Goal: Task Accomplishment & Management: Manage account settings

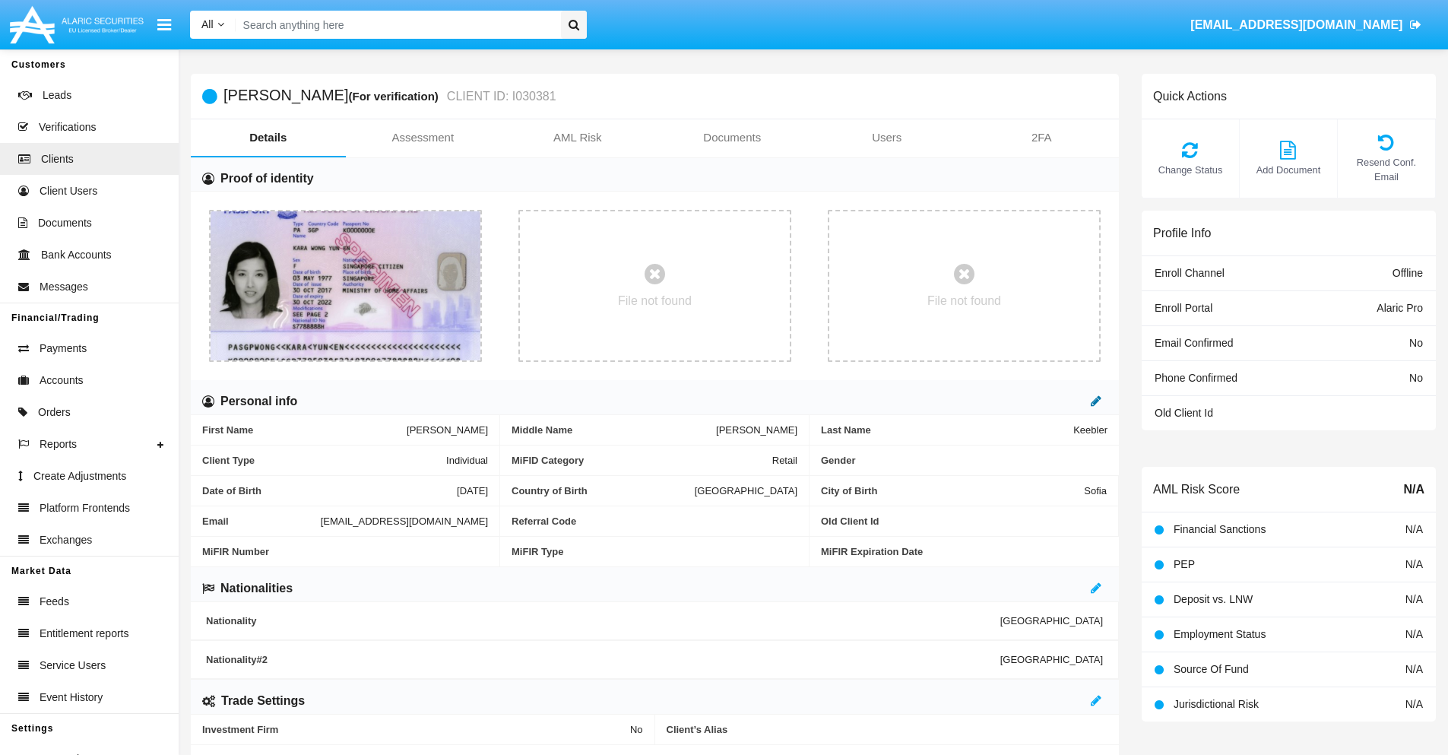
click at [1096, 401] on icon at bounding box center [1096, 401] width 11 height 12
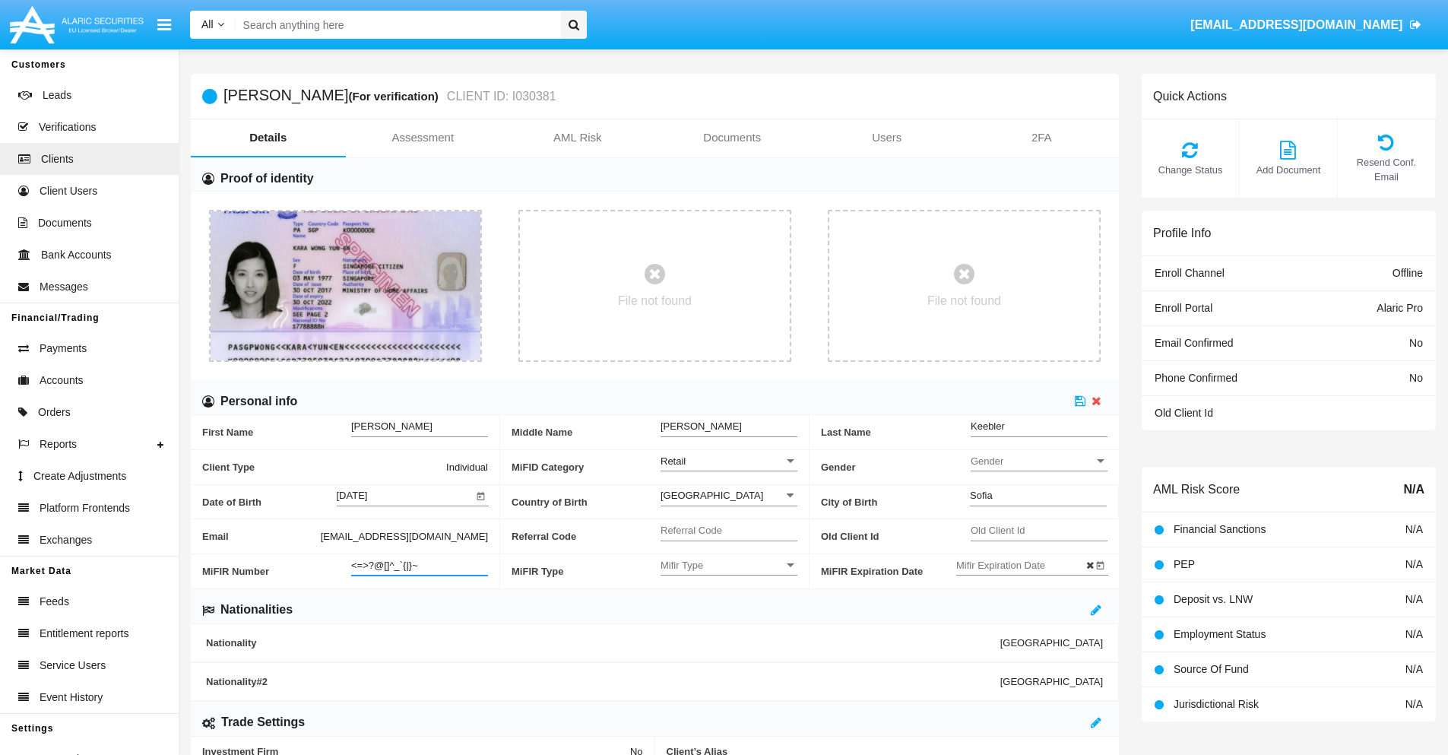
type input "<=>?@[]^_`{|}~"
click at [1080, 401] on icon at bounding box center [1080, 401] width 11 height 12
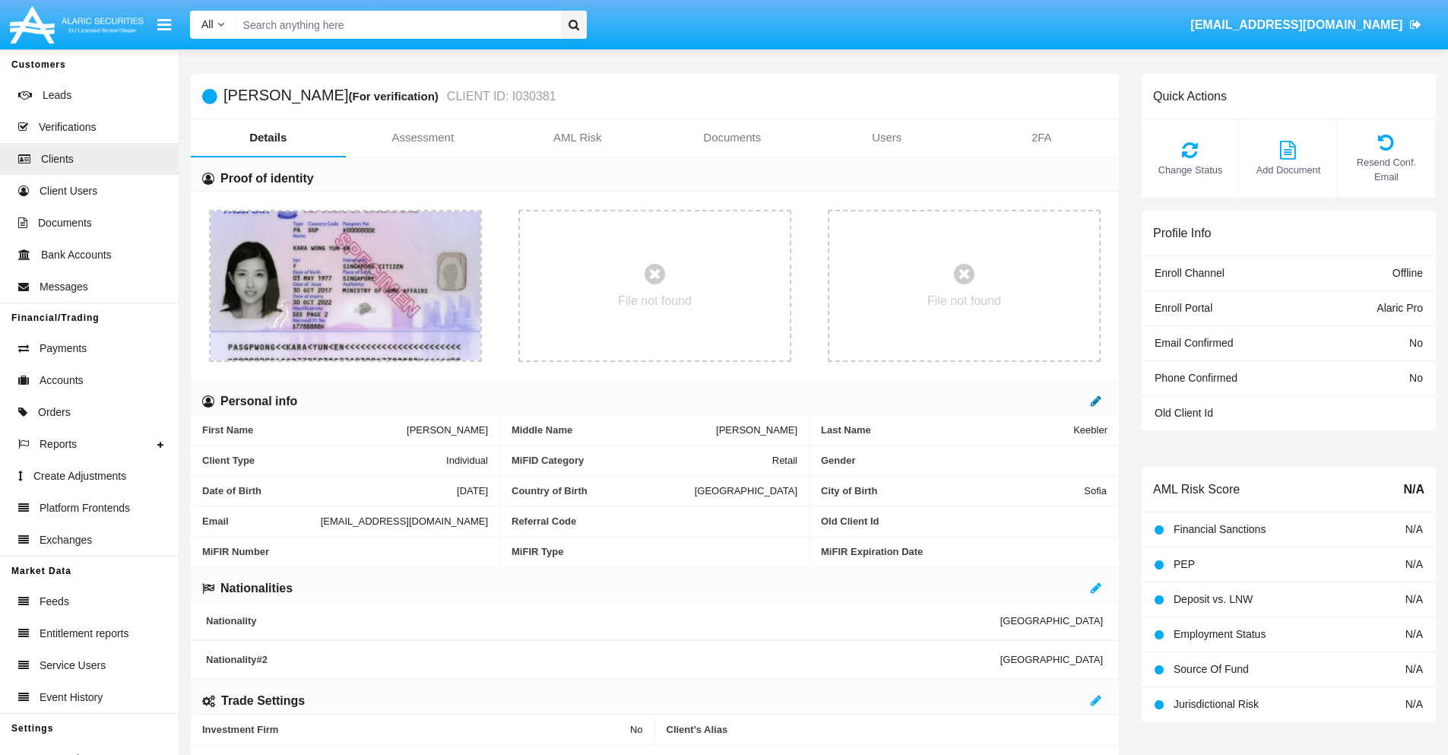
click at [1096, 401] on icon at bounding box center [1096, 401] width 11 height 12
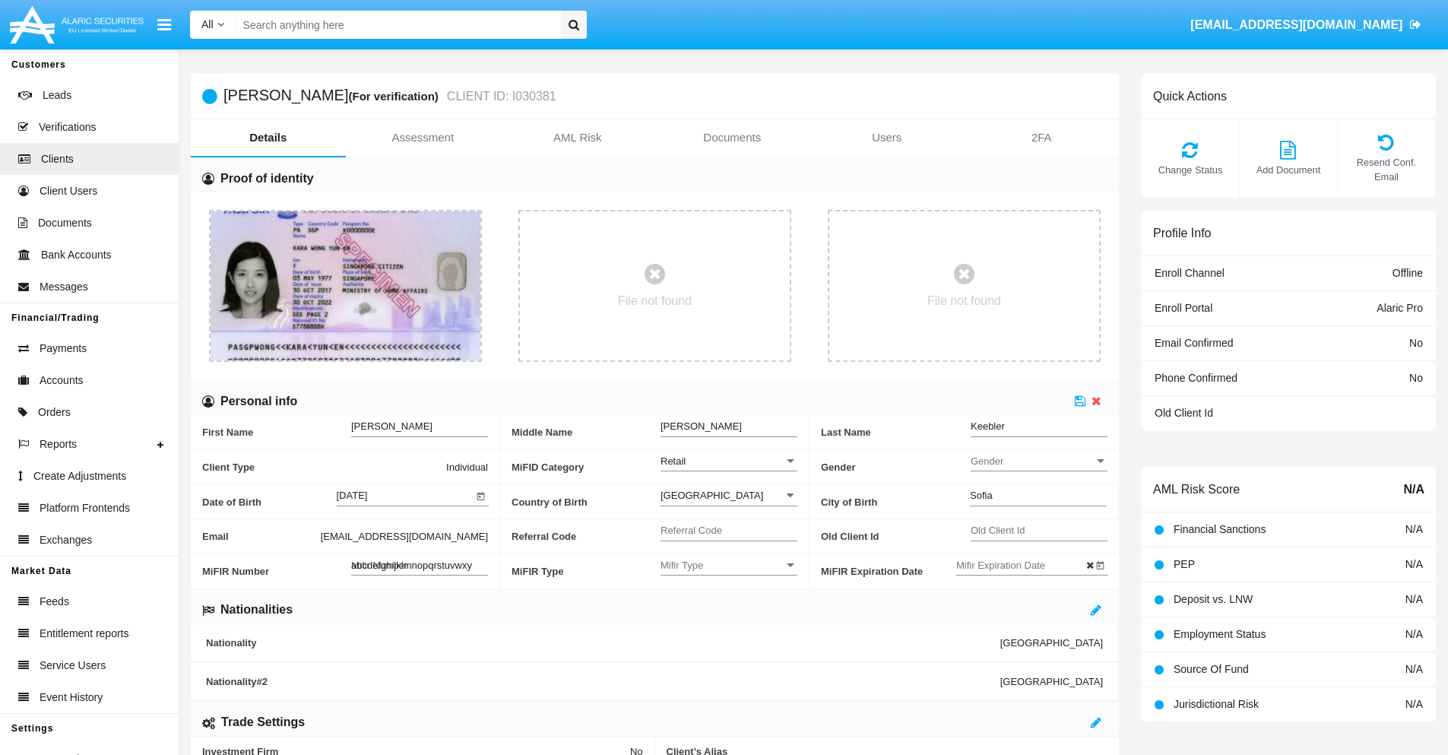
type input "abcdefghijklmnopqrstuvwxyz"
click at [1080, 401] on icon at bounding box center [1080, 401] width 11 height 12
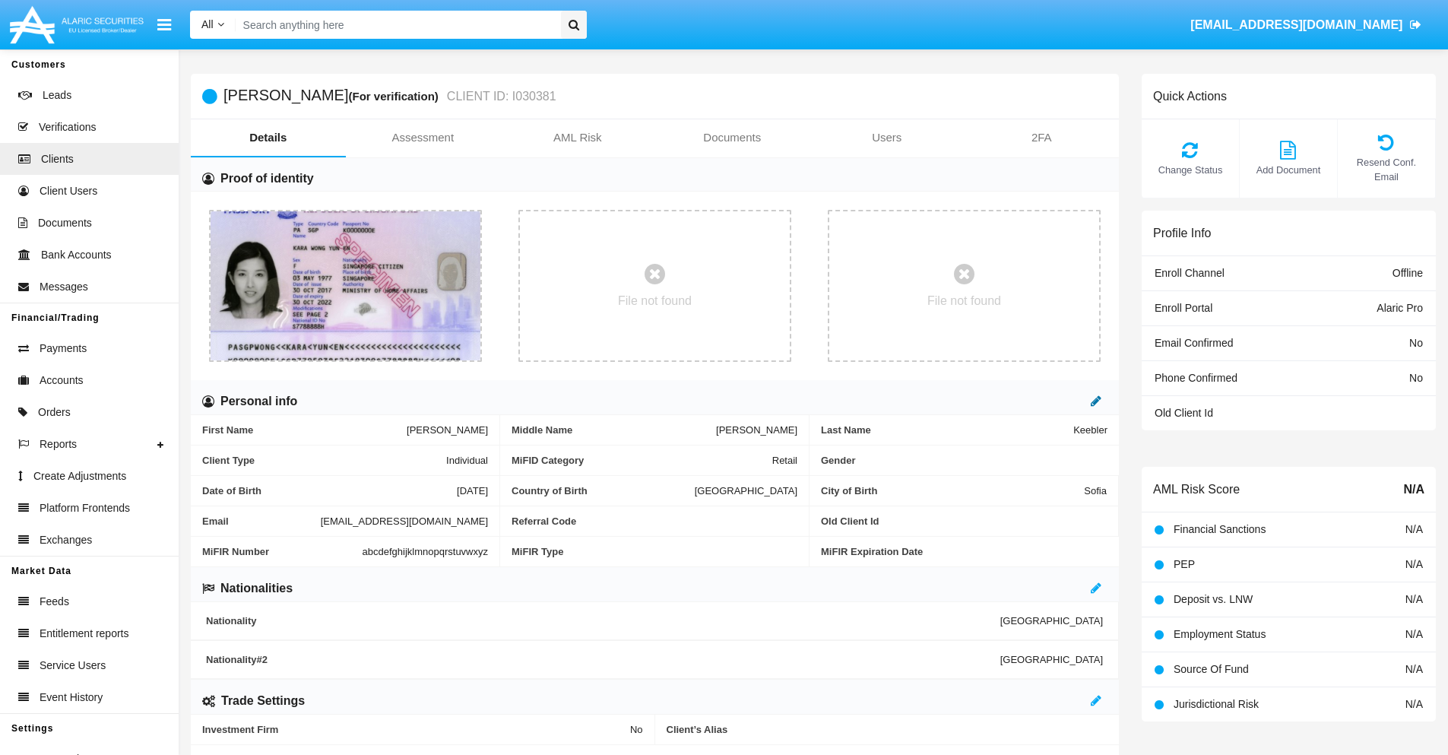
click at [1096, 401] on icon at bounding box center [1096, 401] width 11 height 12
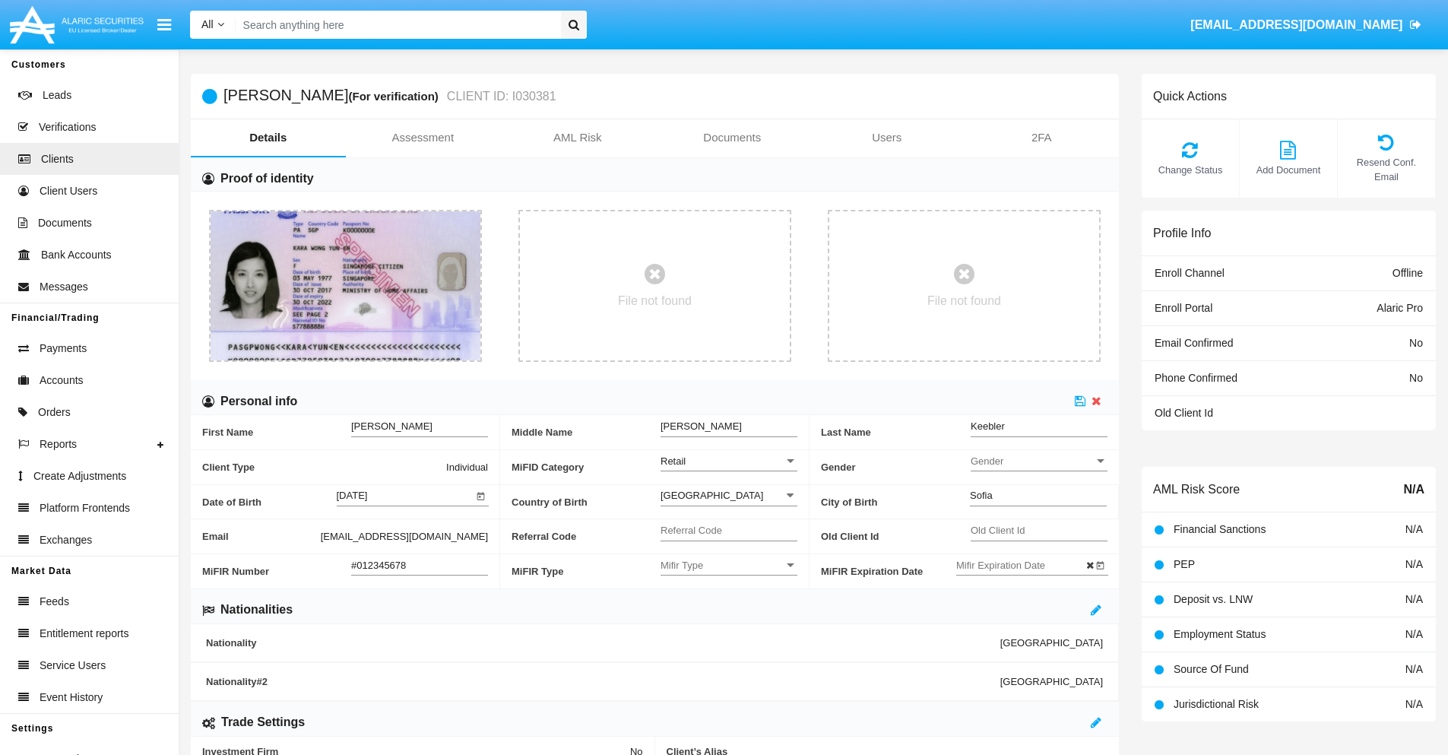
type input "#0123456789"
click at [1080, 401] on icon at bounding box center [1080, 401] width 11 height 12
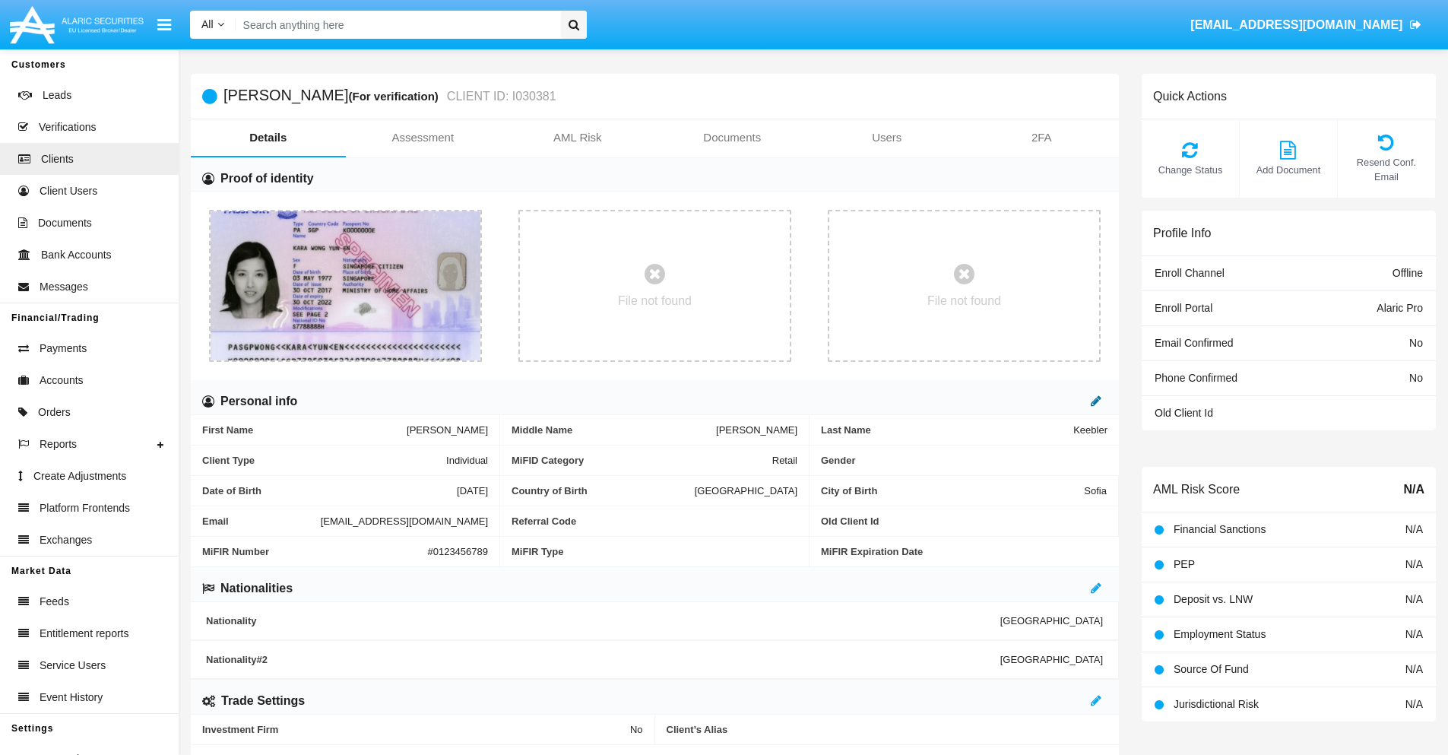
click at [1096, 401] on icon at bounding box center [1096, 401] width 11 height 12
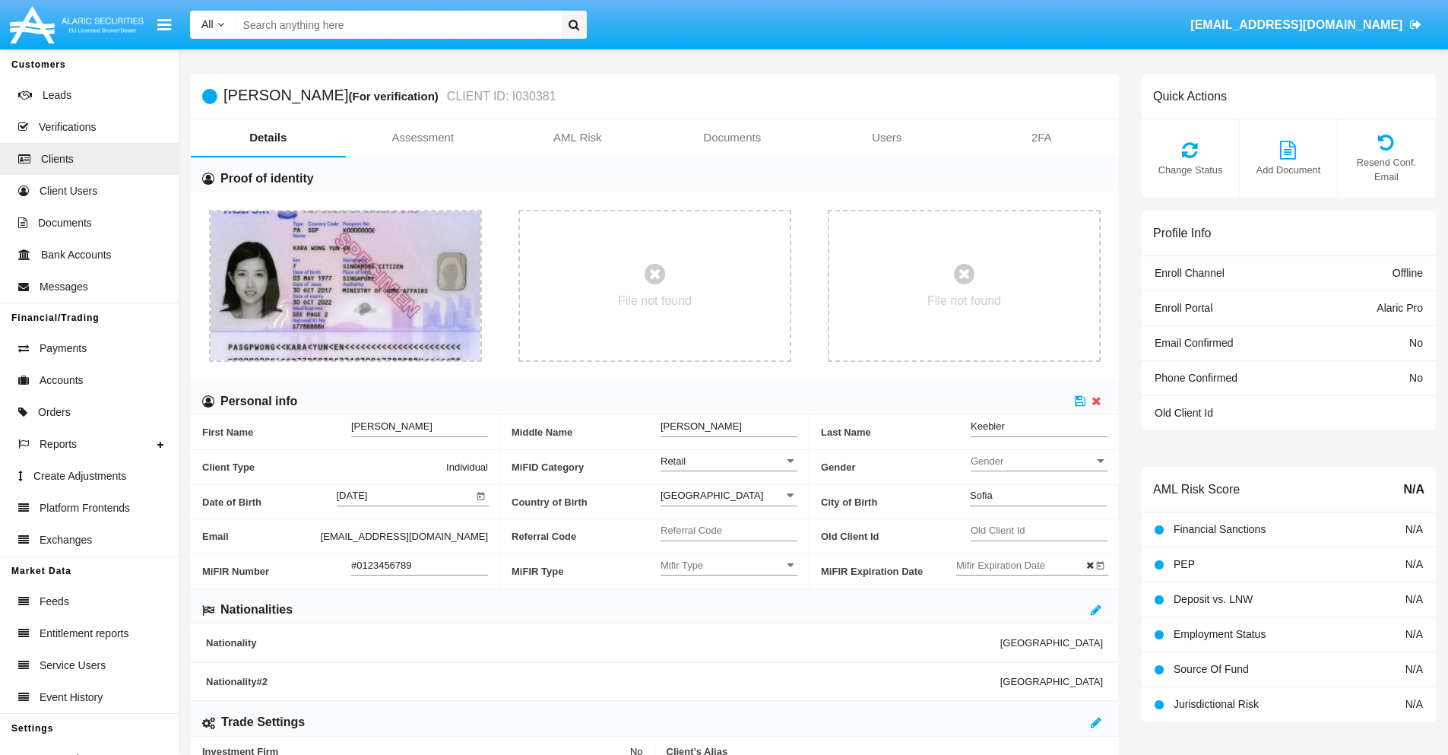
click at [420, 565] on input "#0123456789" at bounding box center [419, 565] width 137 height 13
click at [1080, 401] on icon at bounding box center [1080, 401] width 11 height 12
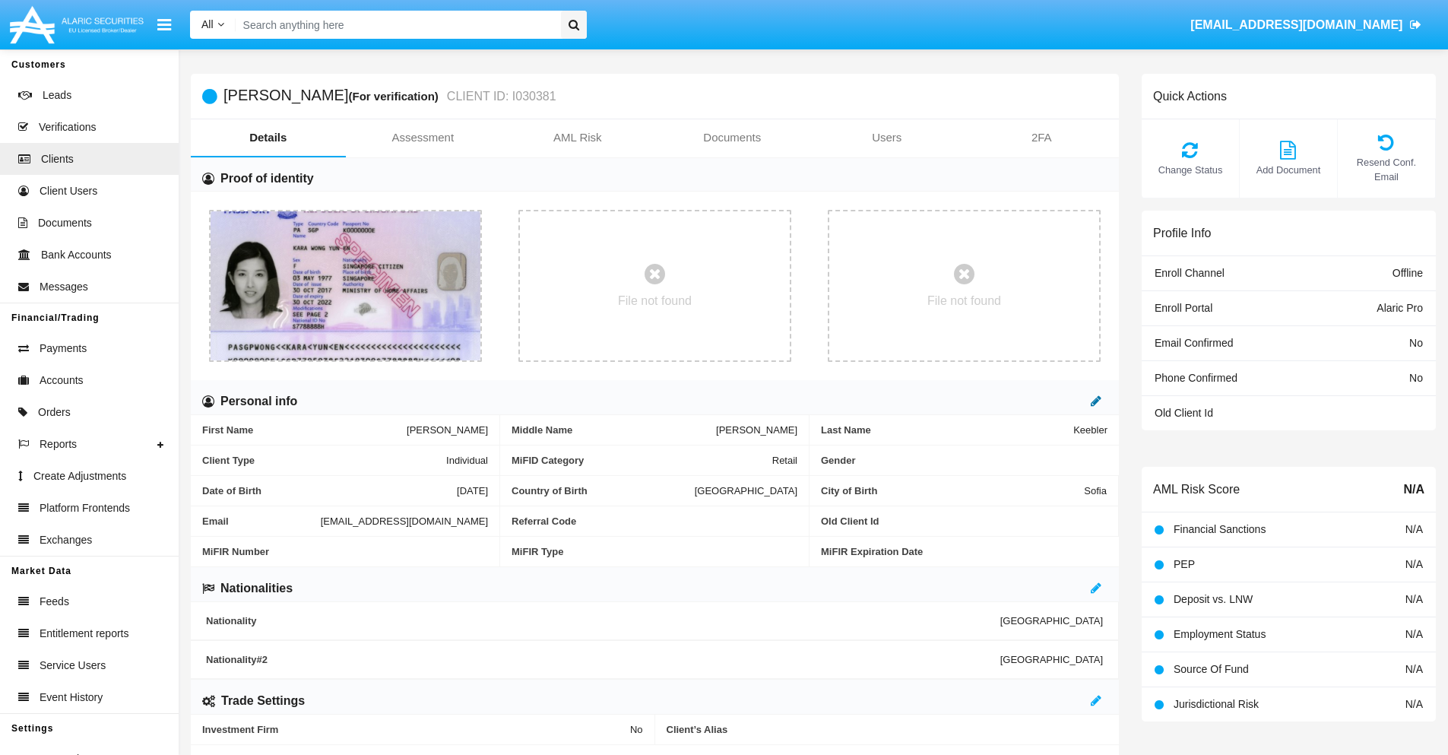
click at [1096, 401] on icon at bounding box center [1096, 401] width 11 height 12
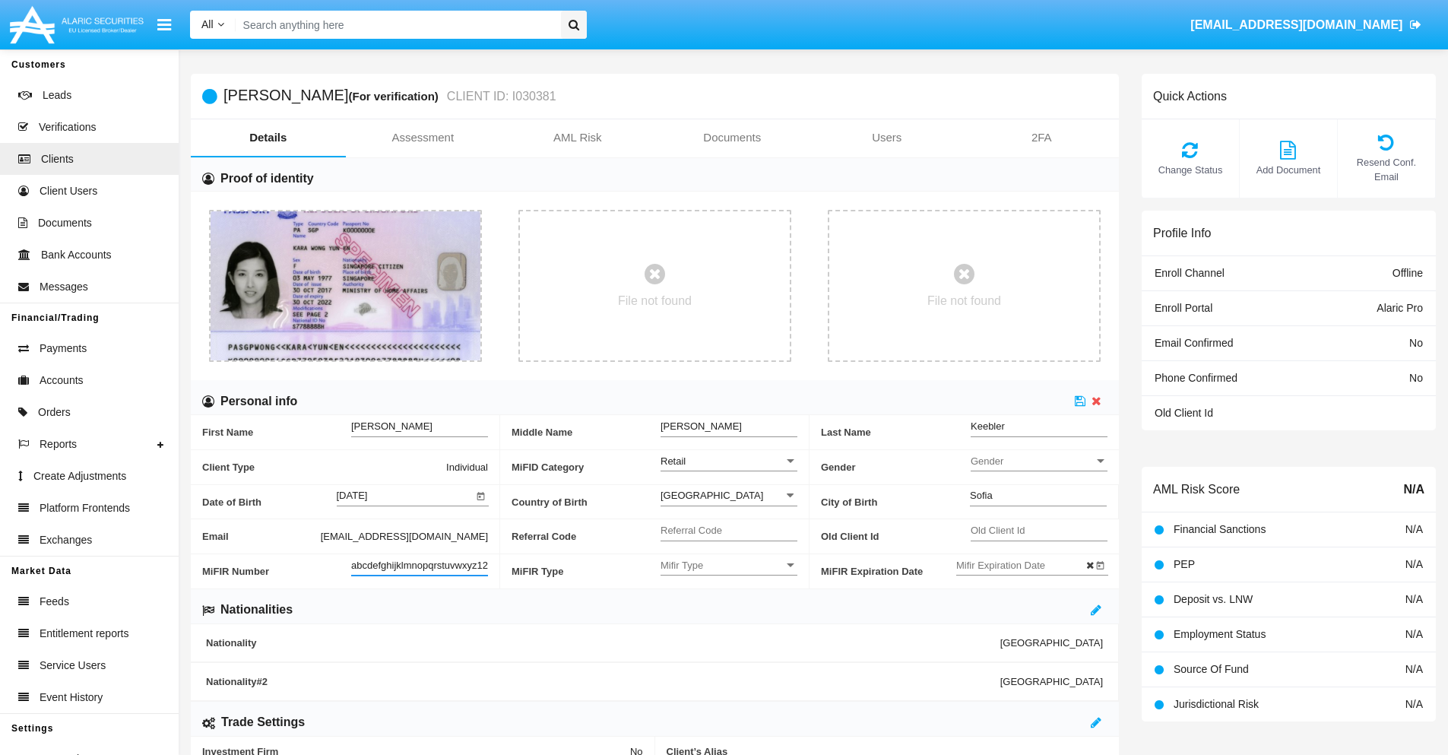
scroll to position [0, 11]
type input "abcdefghijklmnopqrstuvwxyz1234"
click at [1080, 401] on icon at bounding box center [1080, 401] width 11 height 12
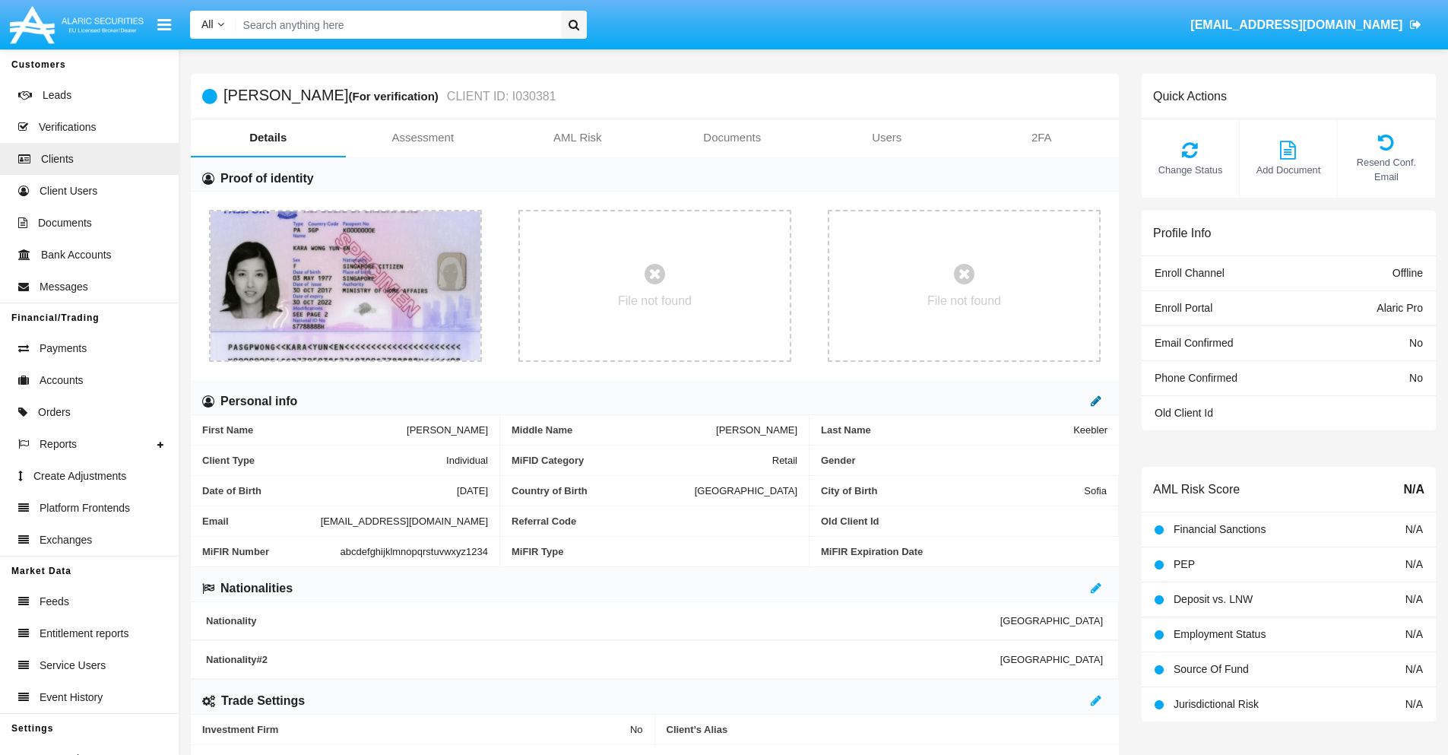
click at [1096, 401] on icon at bounding box center [1096, 401] width 11 height 12
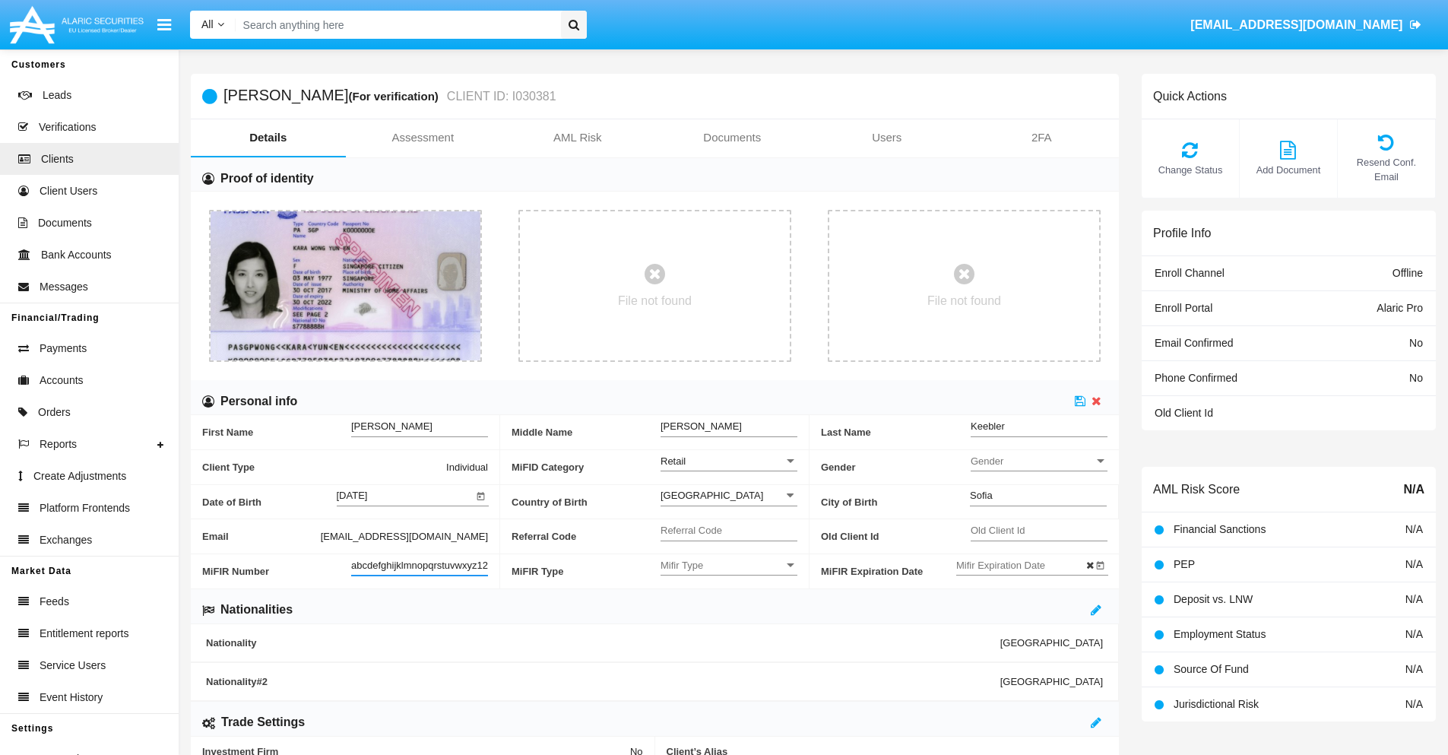
scroll to position [0, 16]
type input "abcdefghijklmnopqrstuvwxyz12345"
click at [1080, 401] on icon at bounding box center [1080, 401] width 11 height 12
type input "UVbjIEmkzTVD6SPoZFSW"
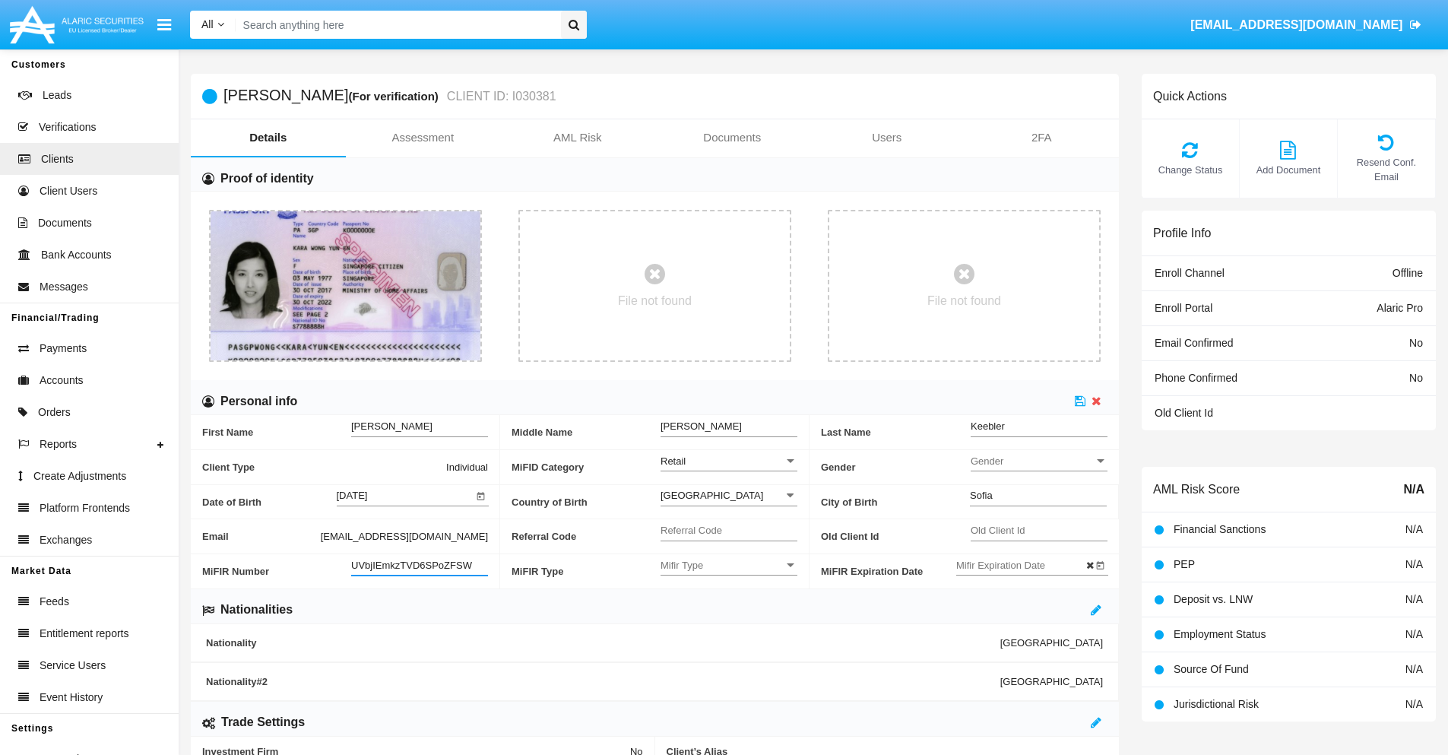
click at [729, 565] on span "Mifir Type" at bounding box center [722, 565] width 123 height 13
click at [729, 603] on span "CONCAT" at bounding box center [729, 603] width 137 height 30
click at [1024, 565] on input "Mifir Expiration Date" at bounding box center [1024, 565] width 137 height 13
click at [1002, 309] on span "[DATE]" at bounding box center [988, 310] width 33 height 12
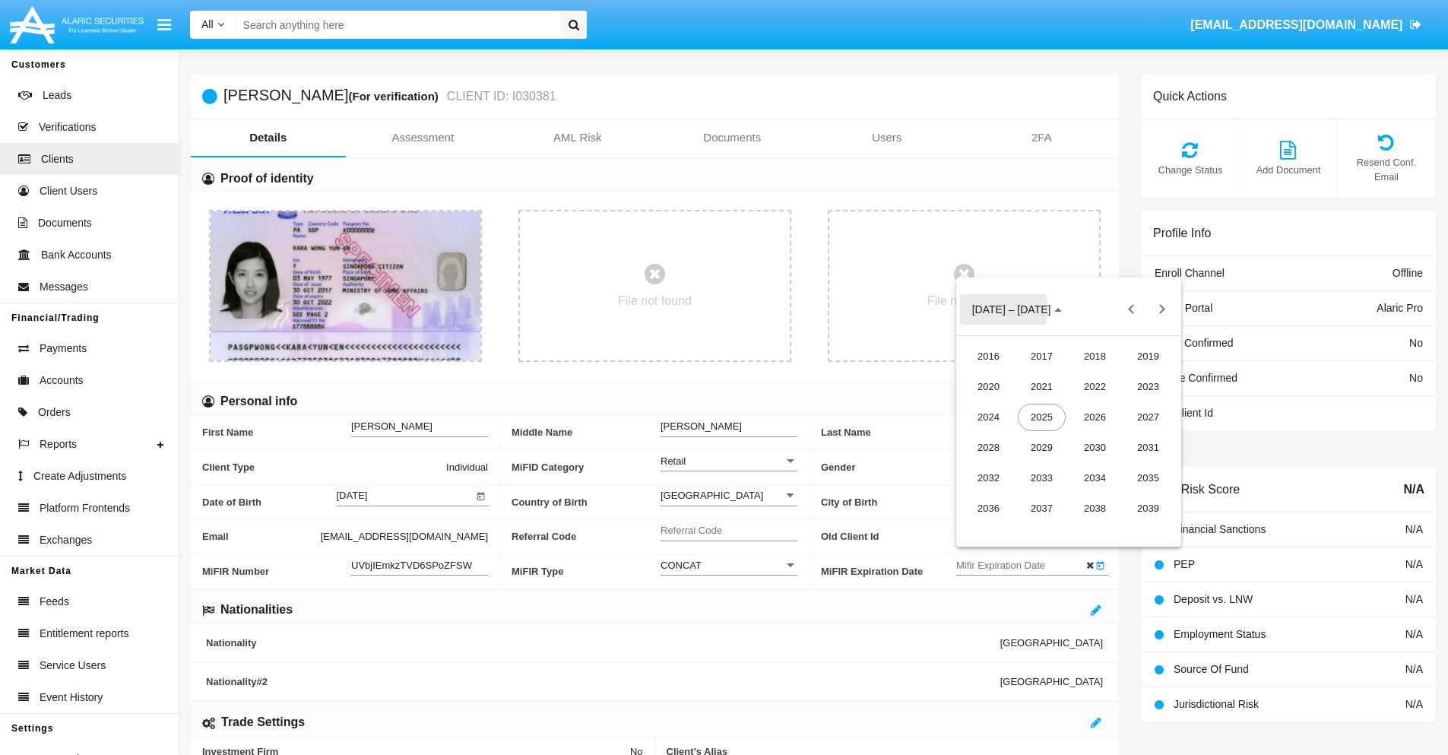
click at [1095, 447] on div "2030" at bounding box center [1095, 447] width 48 height 27
click at [988, 386] on div "JAN" at bounding box center [989, 386] width 48 height 27
click at [1038, 405] on div "1" at bounding box center [1038, 404] width 27 height 27
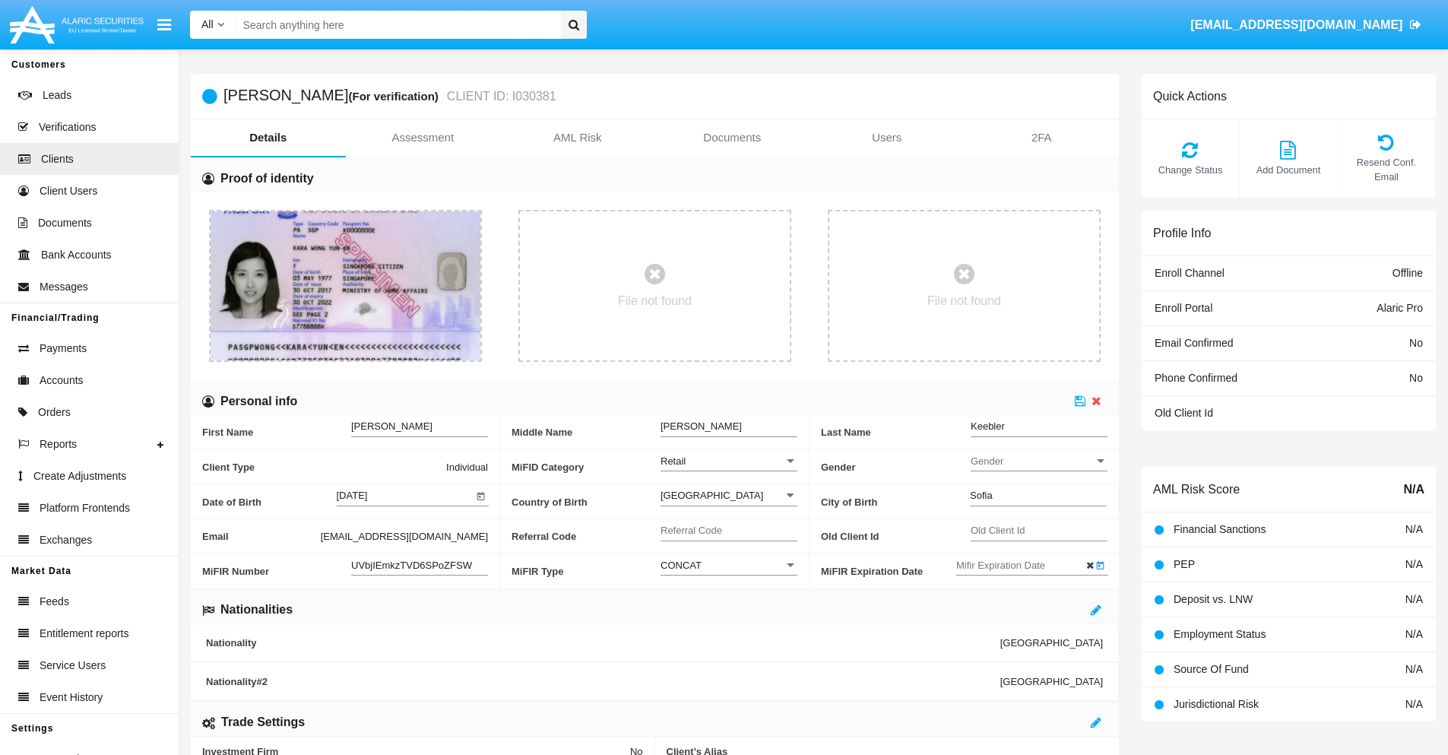
type input "[DATE]"
click at [1080, 401] on icon at bounding box center [1080, 401] width 11 height 12
